Goal: Task Accomplishment & Management: Manage account settings

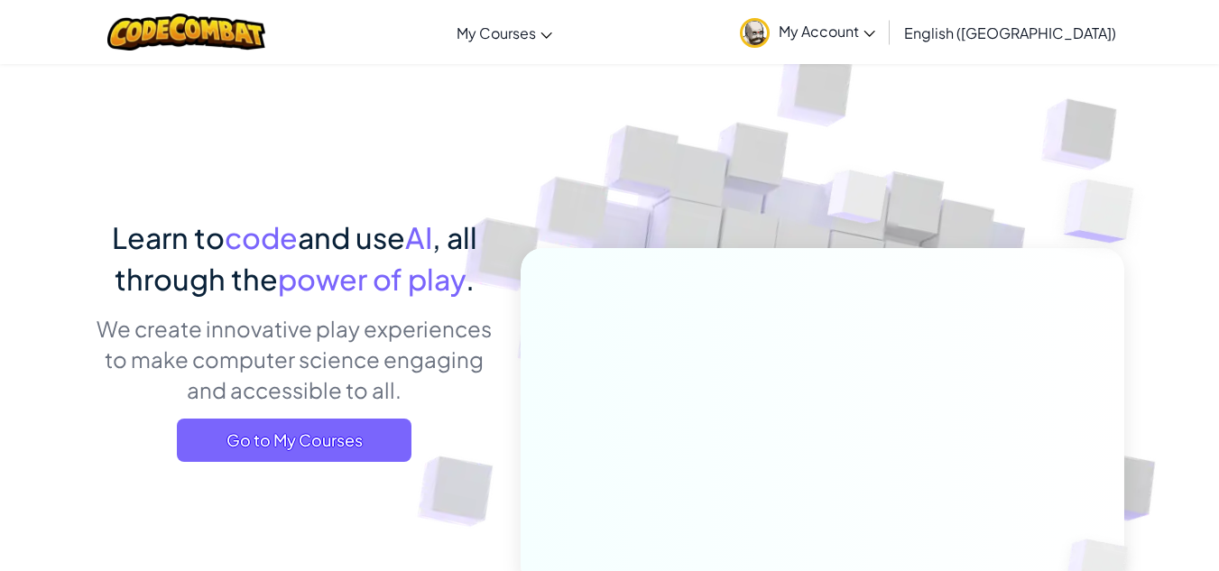
click at [875, 32] on span "My Account" at bounding box center [827, 31] width 97 height 19
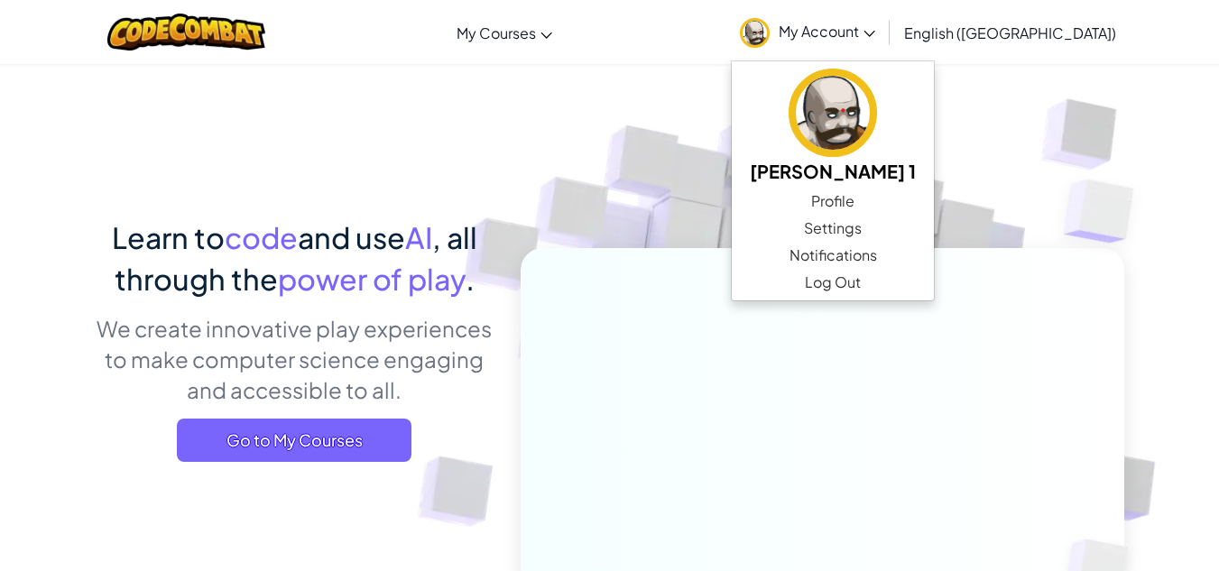
click at [1048, 32] on span "English ([GEOGRAPHIC_DATA])" at bounding box center [1010, 32] width 212 height 19
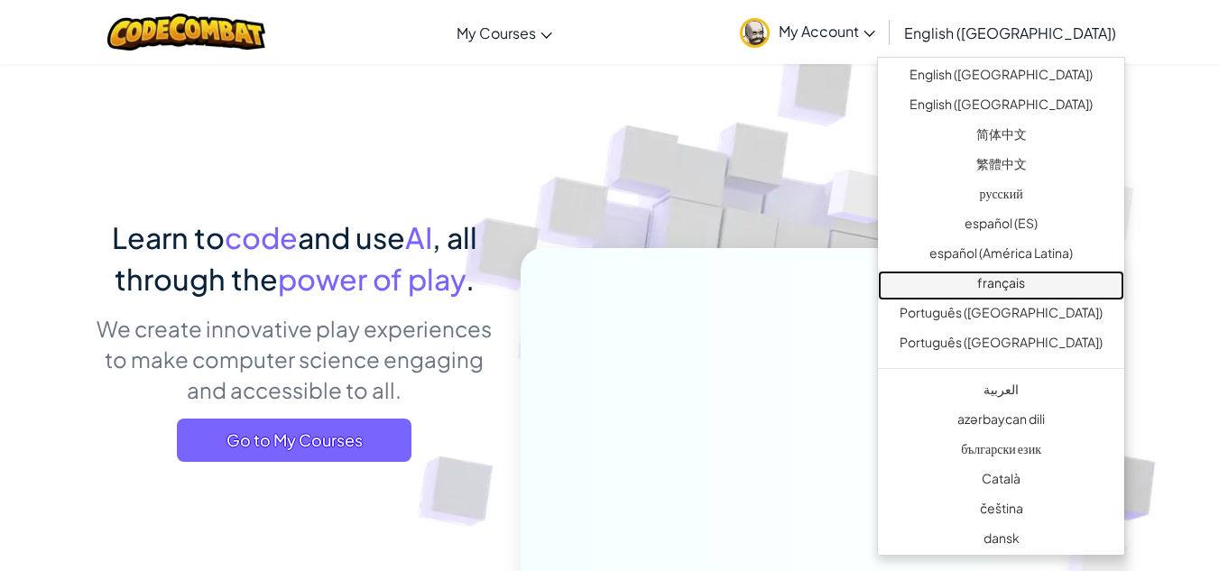
click at [1006, 280] on link "français" at bounding box center [1001, 286] width 246 height 30
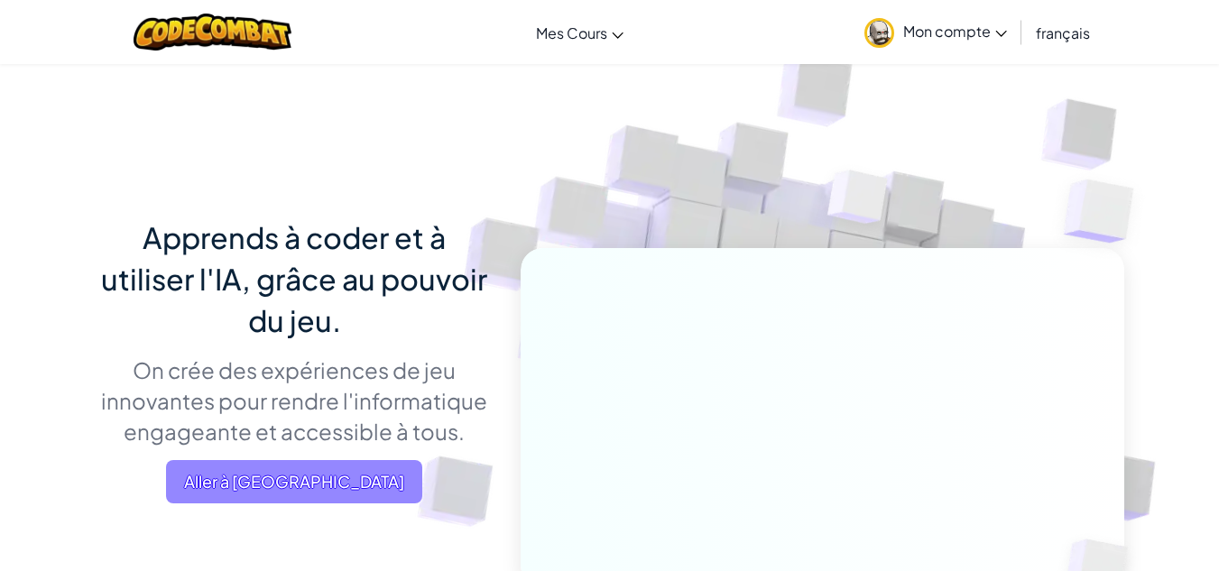
click at [358, 482] on span "Aller à [GEOGRAPHIC_DATA]" at bounding box center [294, 481] width 256 height 43
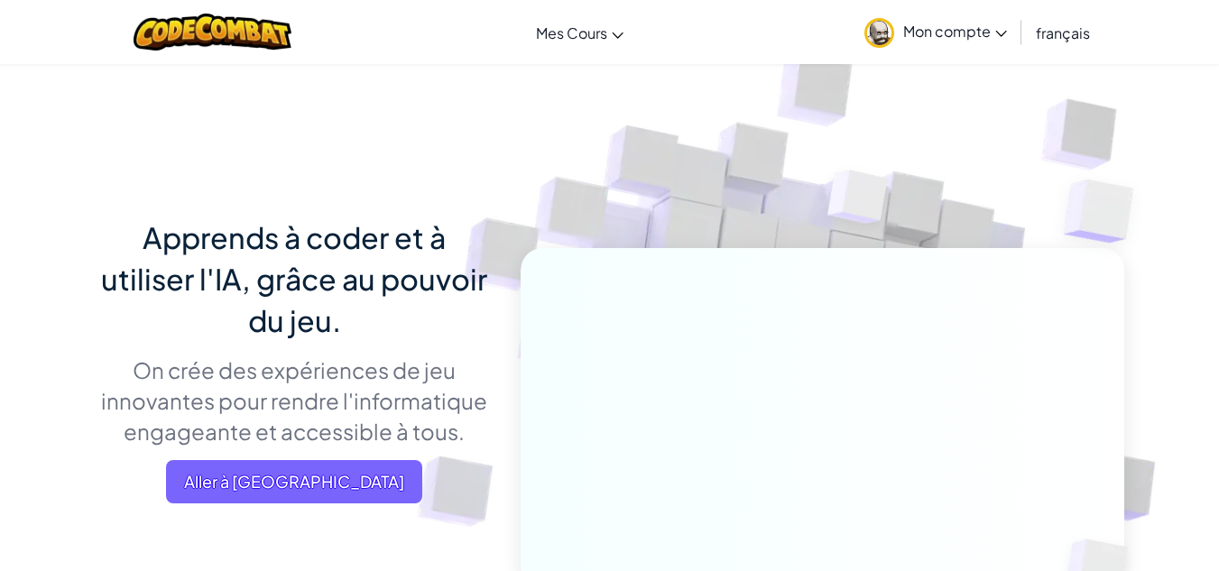
click at [979, 34] on span "Mon compte" at bounding box center [955, 31] width 104 height 19
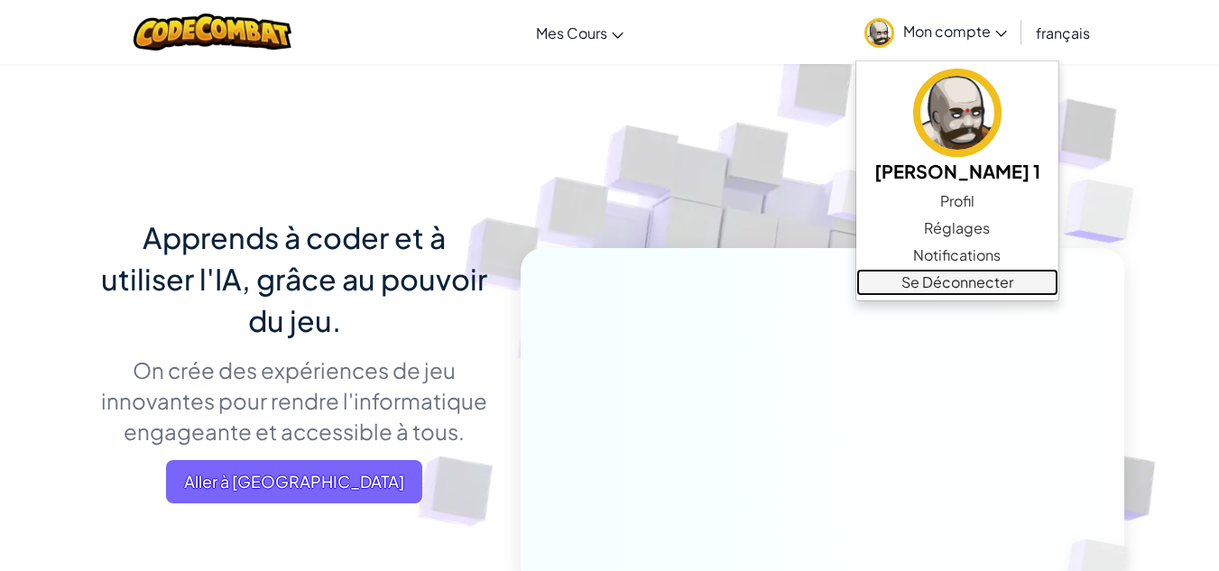
click at [951, 282] on link "Se Déconnecter" at bounding box center [957, 282] width 202 height 27
